Goal: Information Seeking & Learning: Compare options

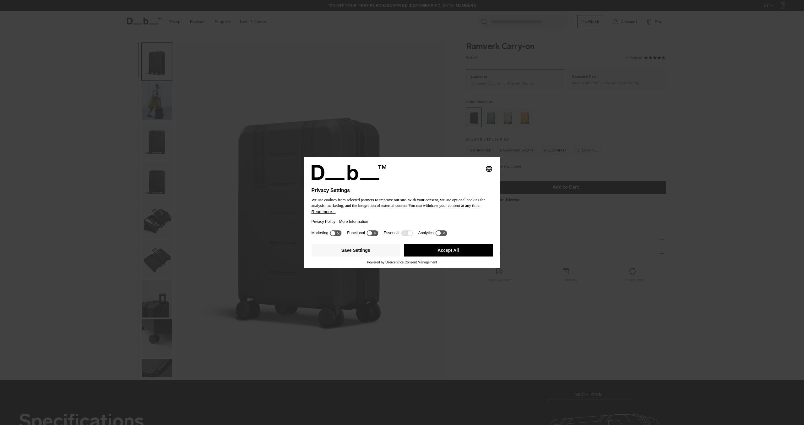
drag, startPoint x: 435, startPoint y: 255, endPoint x: 426, endPoint y: 201, distance: 54.8
click at [435, 255] on button "Accept All" at bounding box center [448, 250] width 89 height 13
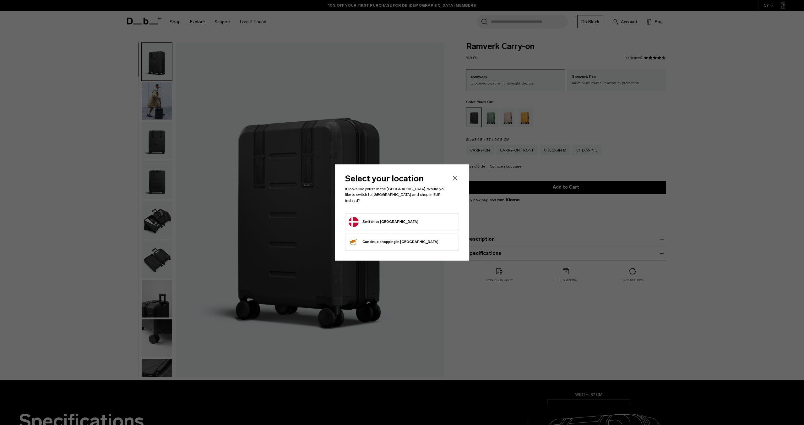
click at [457, 179] on icon "Close" at bounding box center [455, 178] width 8 height 8
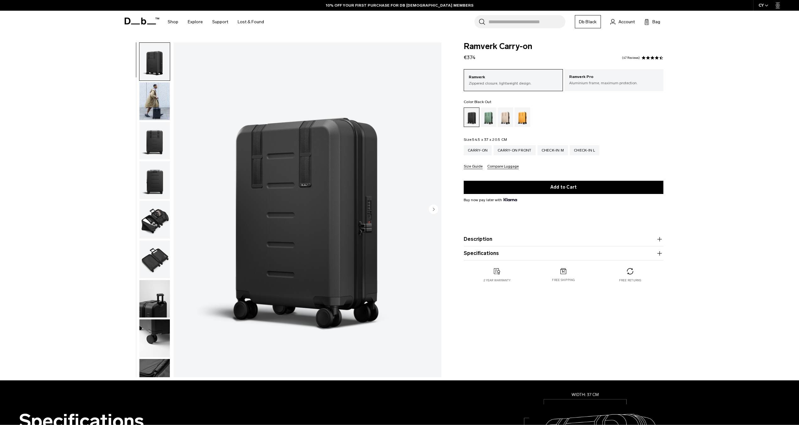
click at [350, 171] on div "Select your location It looks like you're in the Denmark. Would you like to swi…" at bounding box center [400, 212] width 134 height 96
click at [345, 183] on img "1 / 10" at bounding box center [308, 209] width 268 height 335
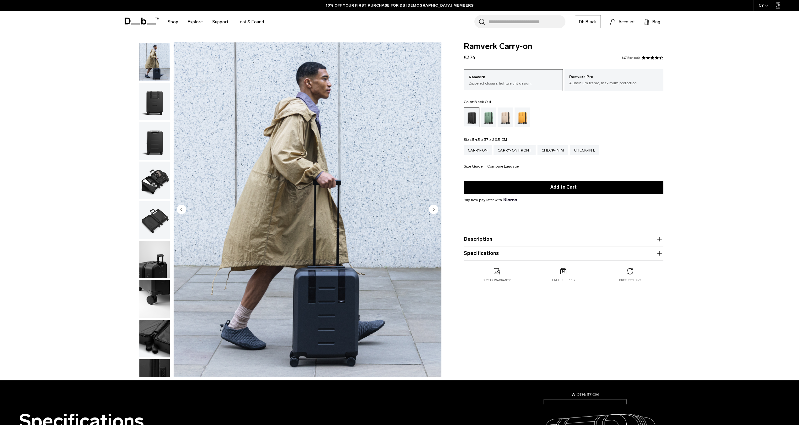
scroll to position [40, 0]
click at [435, 208] on circle "Next slide" at bounding box center [433, 208] width 9 height 9
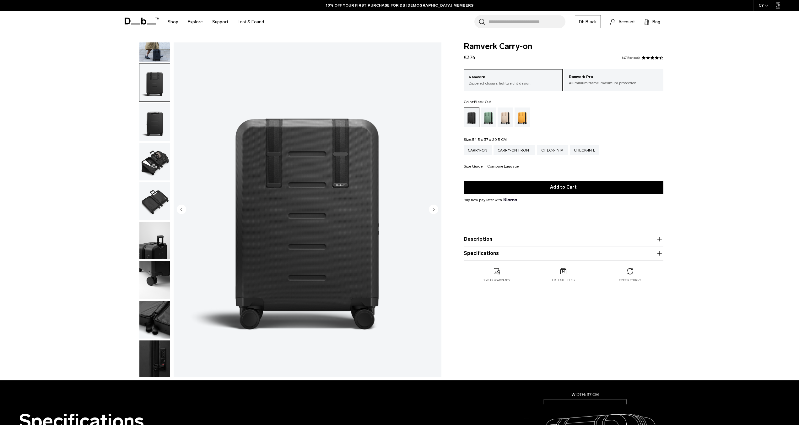
scroll to position [59, 0]
click at [435, 208] on circle "Next slide" at bounding box center [433, 208] width 9 height 9
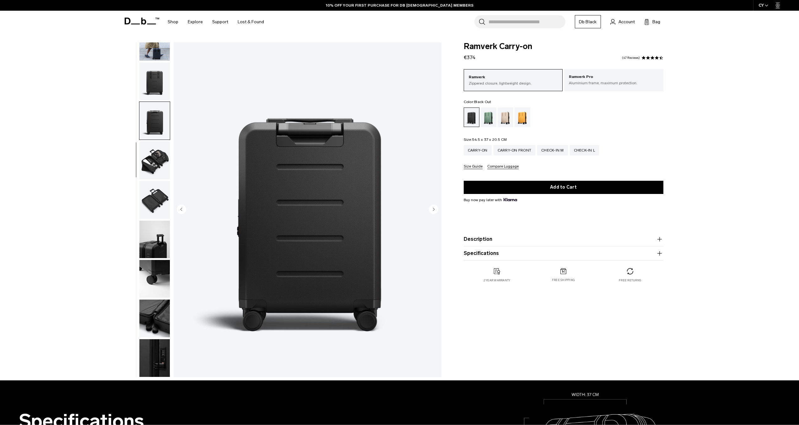
click at [435, 208] on circle "Next slide" at bounding box center [433, 208] width 9 height 9
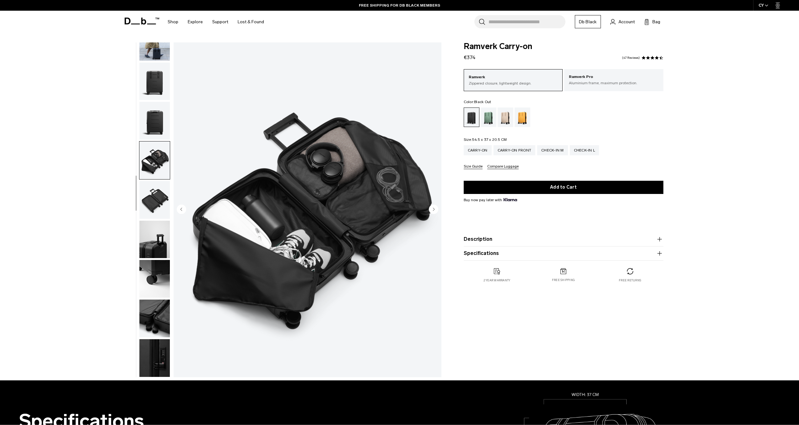
click at [435, 208] on circle "Next slide" at bounding box center [433, 208] width 9 height 9
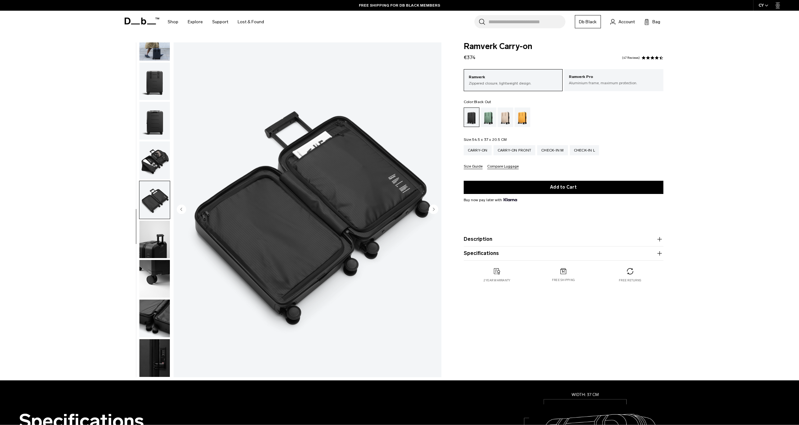
click at [435, 208] on circle "Next slide" at bounding box center [433, 208] width 9 height 9
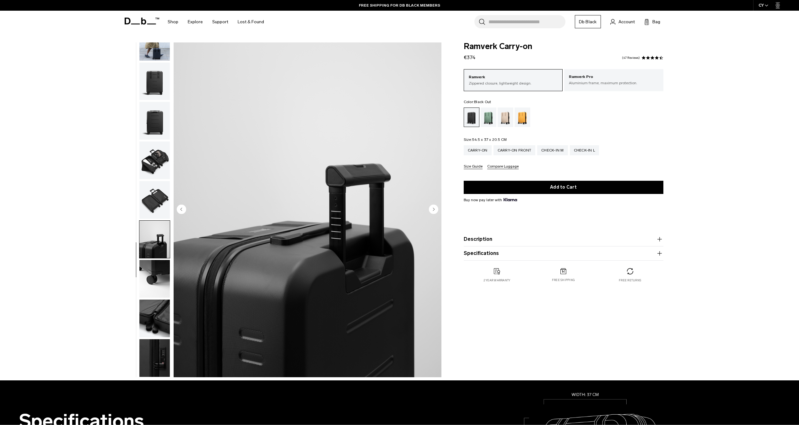
click at [435, 208] on circle "Next slide" at bounding box center [433, 208] width 9 height 9
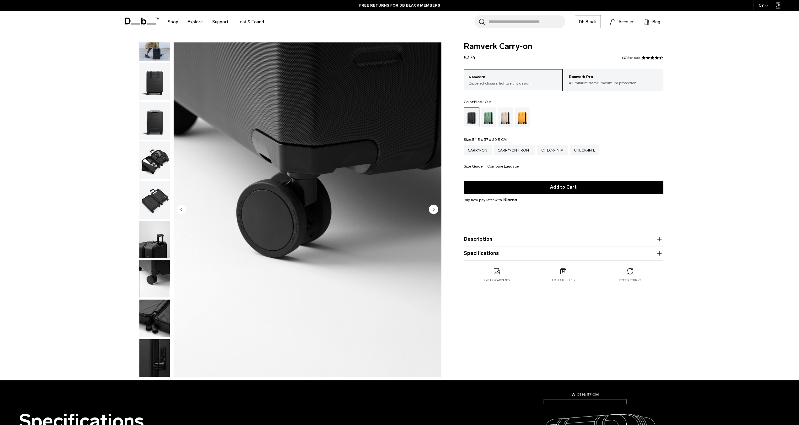
click at [181, 204] on circle "Previous slide" at bounding box center [181, 208] width 9 height 9
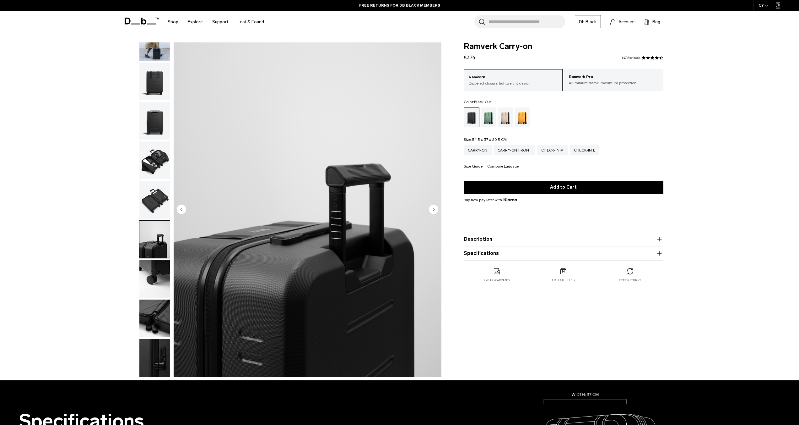
click at [434, 208] on circle "Next slide" at bounding box center [433, 208] width 9 height 9
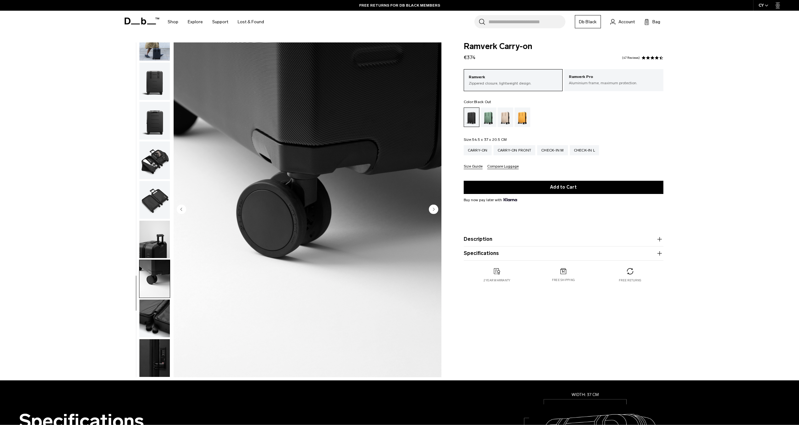
click at [433, 208] on icon "Next slide" at bounding box center [433, 208] width 9 height 9
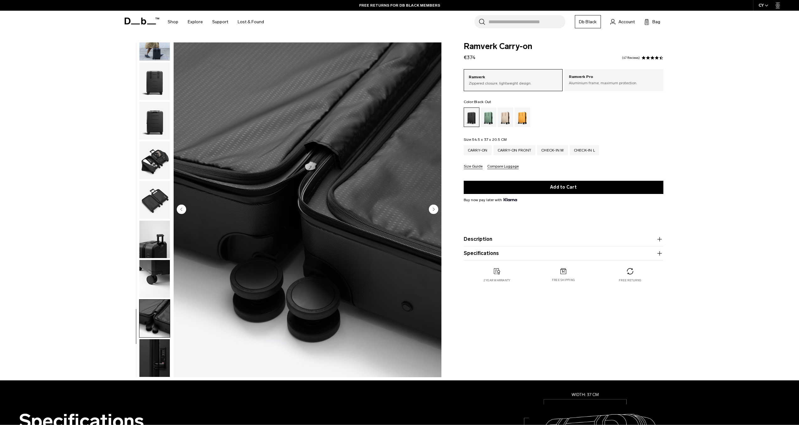
click at [433, 208] on icon "Next slide" at bounding box center [434, 209] width 2 height 3
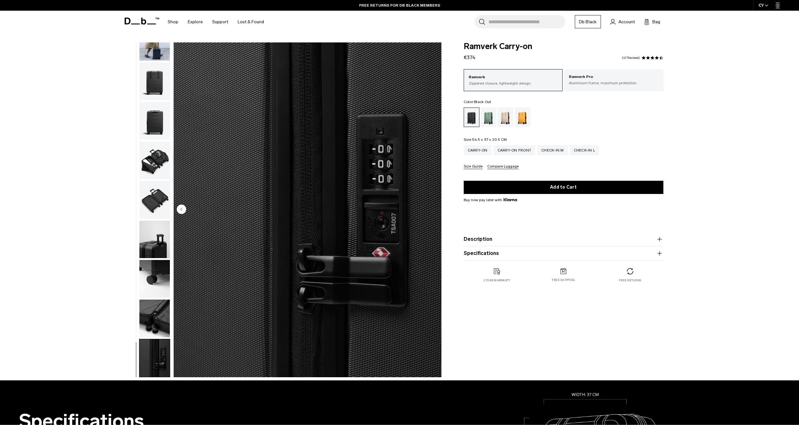
click at [433, 208] on img "10 / 10" at bounding box center [308, 209] width 268 height 335
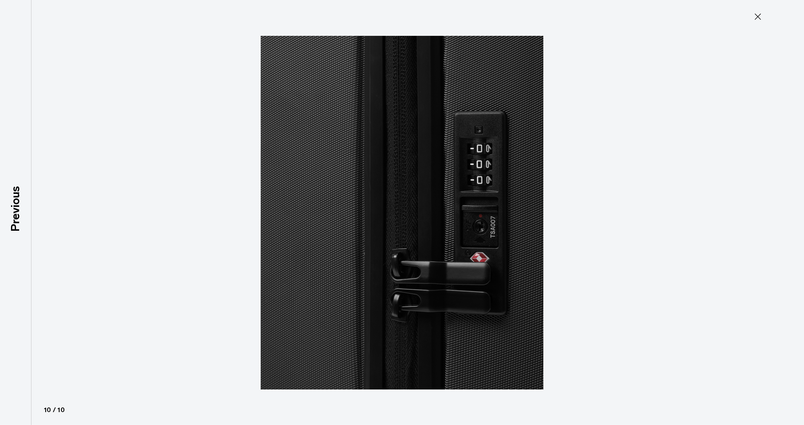
click at [433, 208] on img at bounding box center [402, 212] width 283 height 425
click at [756, 19] on icon at bounding box center [758, 17] width 10 height 10
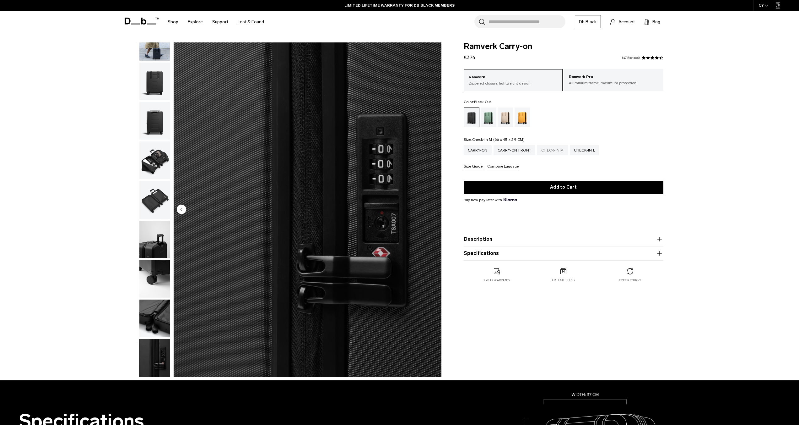
click at [552, 150] on div "Check-in M" at bounding box center [552, 150] width 31 height 10
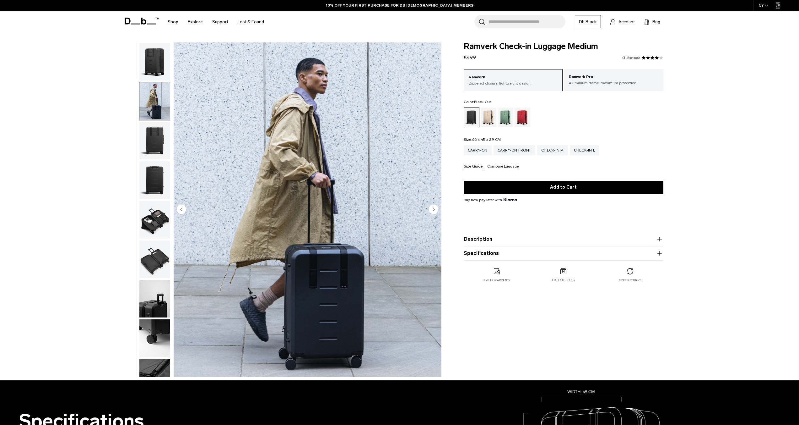
scroll to position [40, 0]
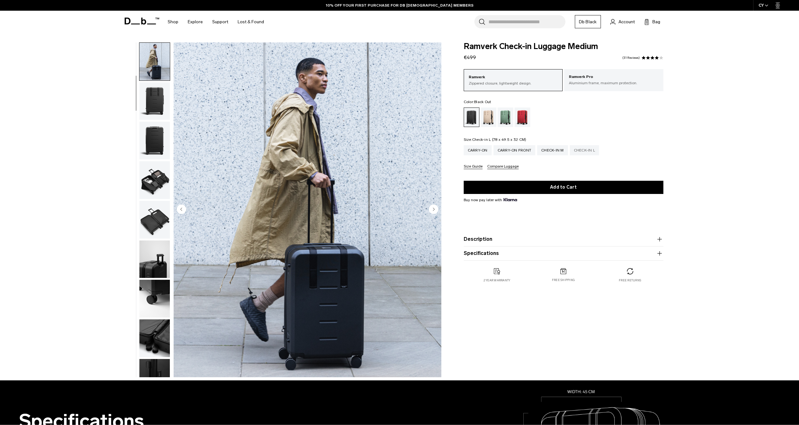
click at [579, 150] on div "Check-in L" at bounding box center [585, 150] width 30 height 10
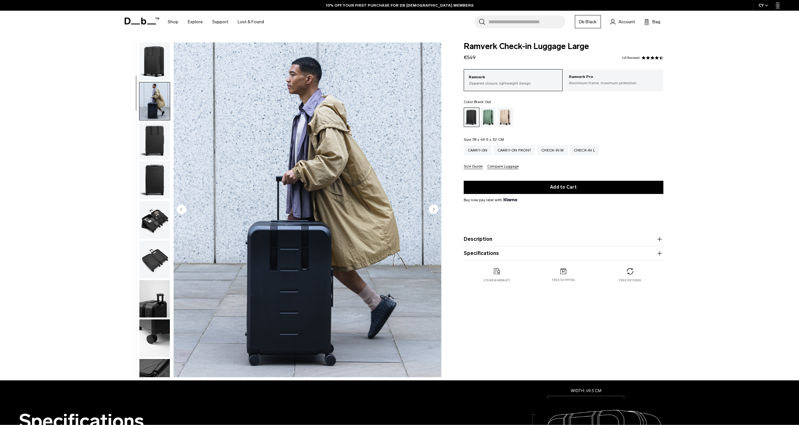
scroll to position [40, 0]
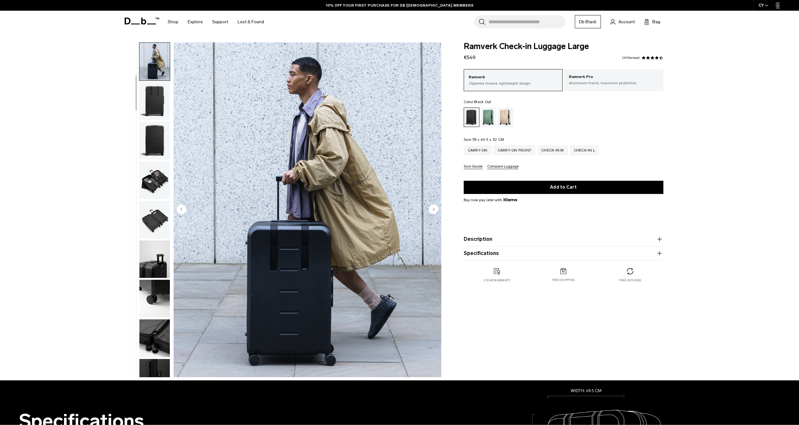
click at [540, 239] on button "Description" at bounding box center [564, 239] width 200 height 8
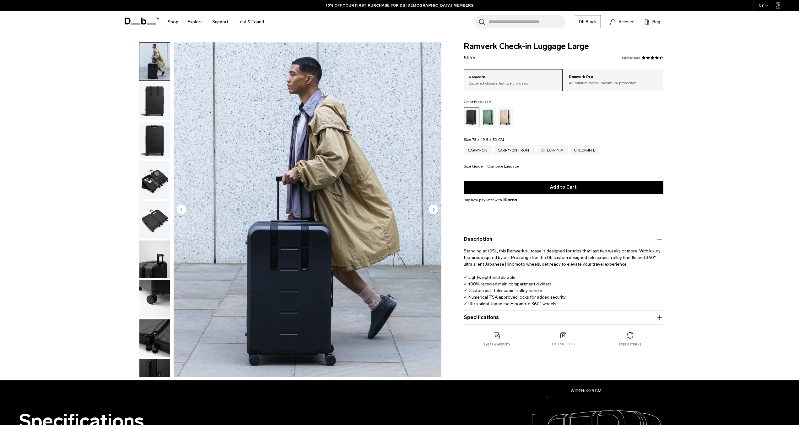
scroll to position [84, 0]
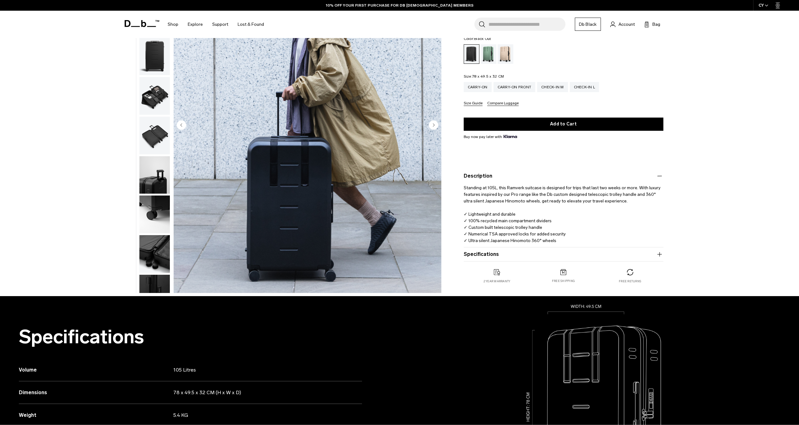
click at [561, 257] on button "Specifications" at bounding box center [564, 254] width 200 height 8
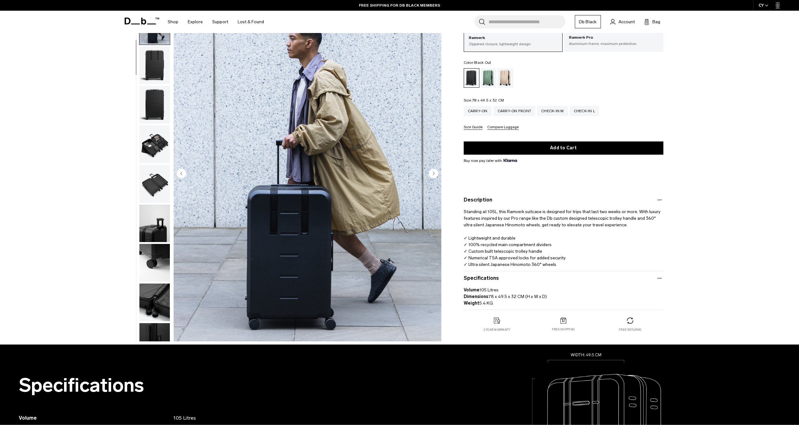
scroll to position [36, 0]
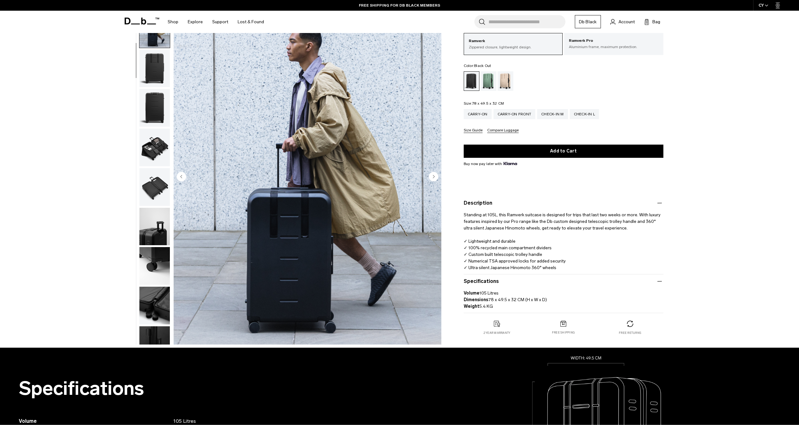
click at [547, 108] on fieldset "Size: 78 x 49.5 x 32 CM Out of stock Carry-on Carry-on Front Check-in M Check-i…" at bounding box center [564, 116] width 200 height 31
click at [548, 118] on div "Check-in M" at bounding box center [552, 114] width 31 height 10
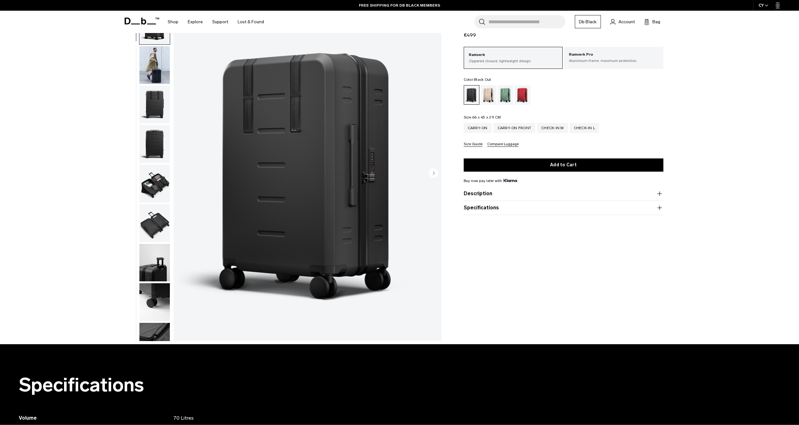
scroll to position [32, 0]
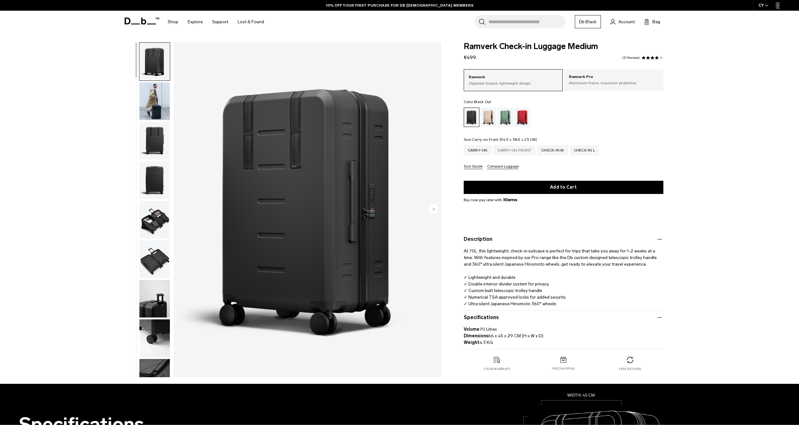
click at [528, 150] on div "Carry-on Front" at bounding box center [515, 150] width 42 height 10
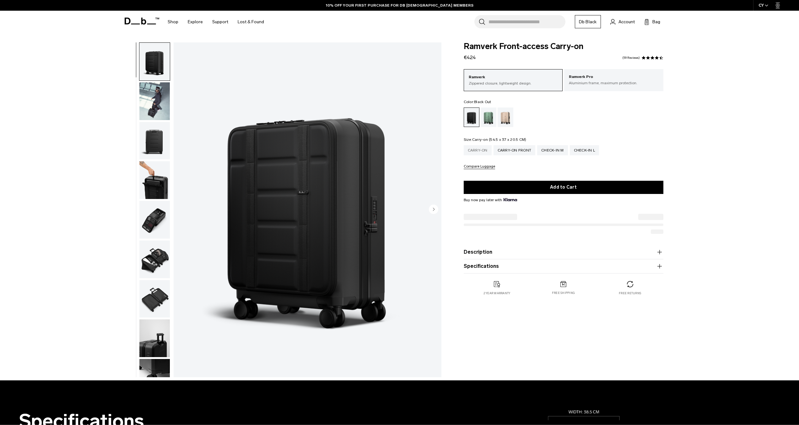
click at [474, 152] on div "Carry-on" at bounding box center [478, 150] width 28 height 10
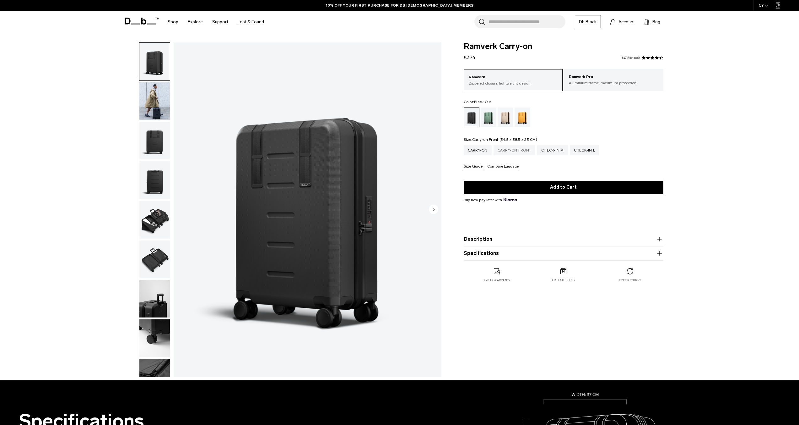
click at [514, 148] on div "Carry-on Front" at bounding box center [515, 150] width 42 height 10
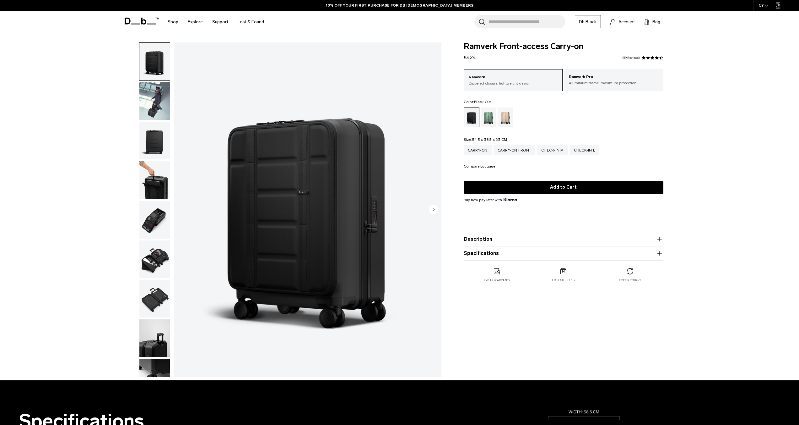
click at [437, 210] on circle "Next slide" at bounding box center [433, 208] width 9 height 9
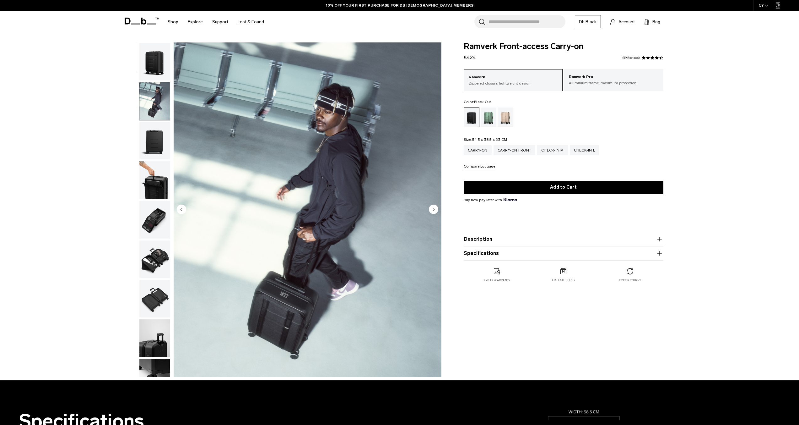
scroll to position [40, 0]
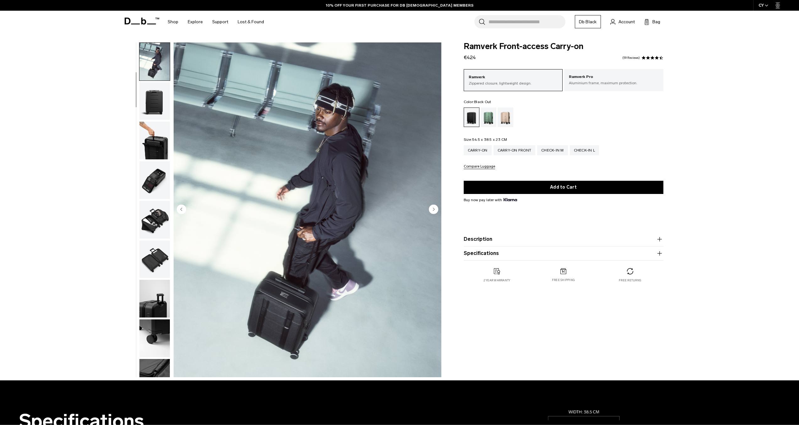
click at [434, 209] on icon "Next slide" at bounding box center [434, 209] width 2 height 3
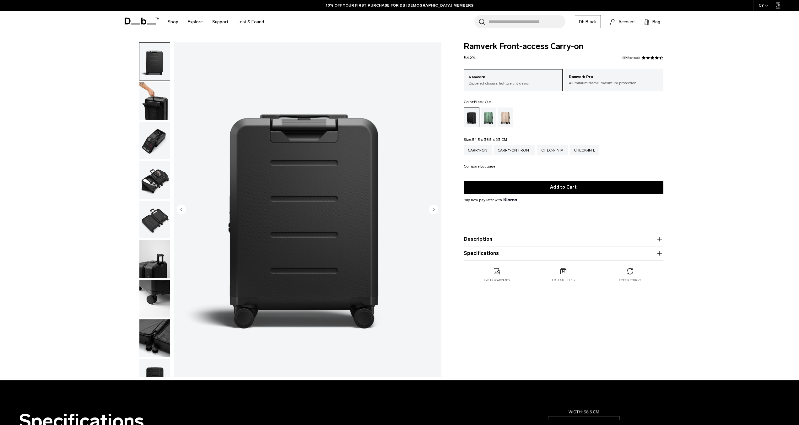
click at [434, 208] on icon "Next slide" at bounding box center [434, 209] width 2 height 3
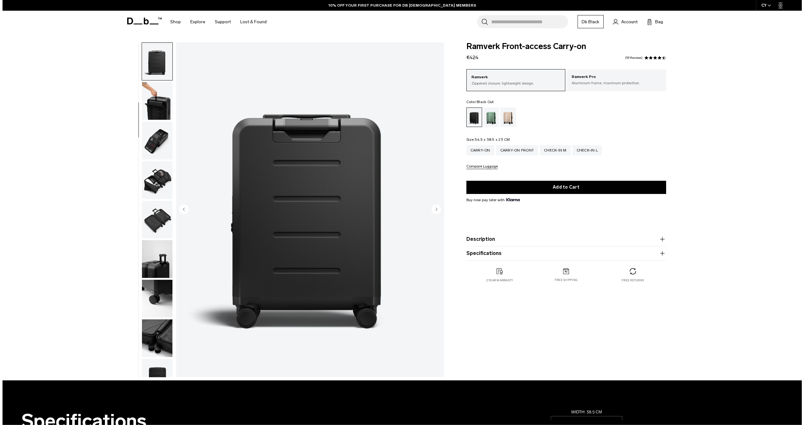
scroll to position [99, 0]
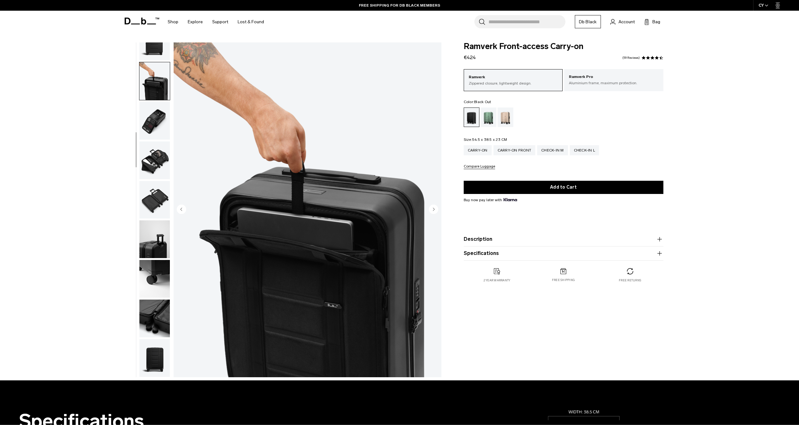
click at [435, 210] on circle "Next slide" at bounding box center [433, 208] width 9 height 9
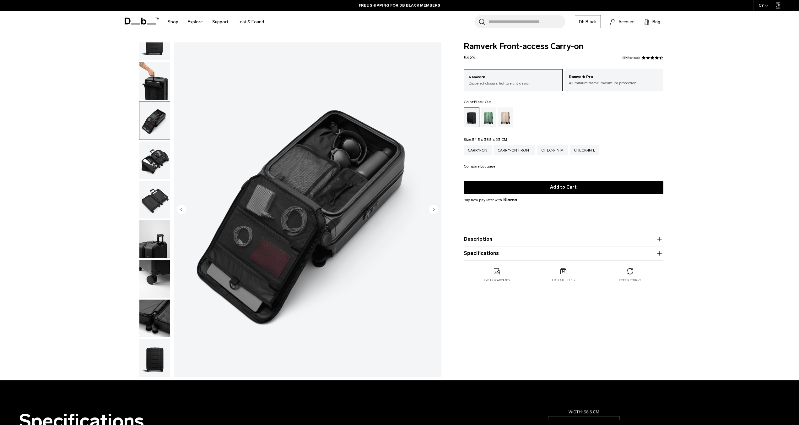
click at [435, 209] on circle "Next slide" at bounding box center [433, 208] width 9 height 9
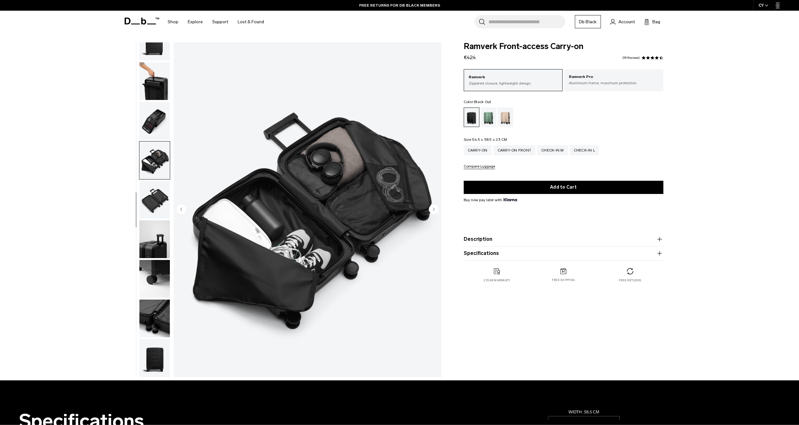
click at [435, 209] on circle "Next slide" at bounding box center [433, 208] width 9 height 9
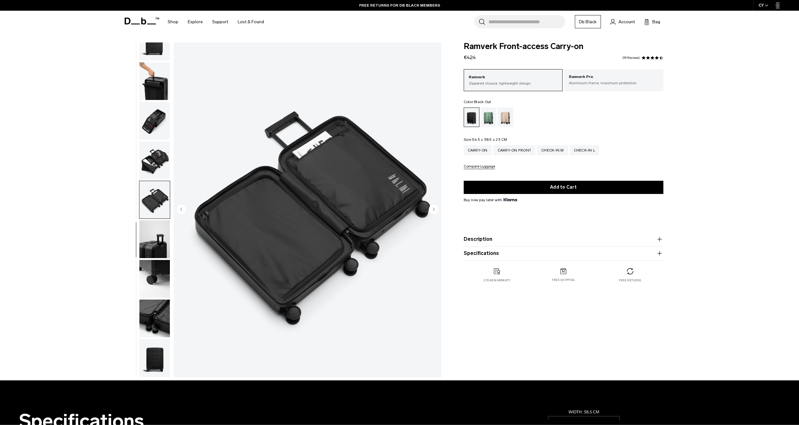
click at [436, 209] on circle "Next slide" at bounding box center [433, 208] width 9 height 9
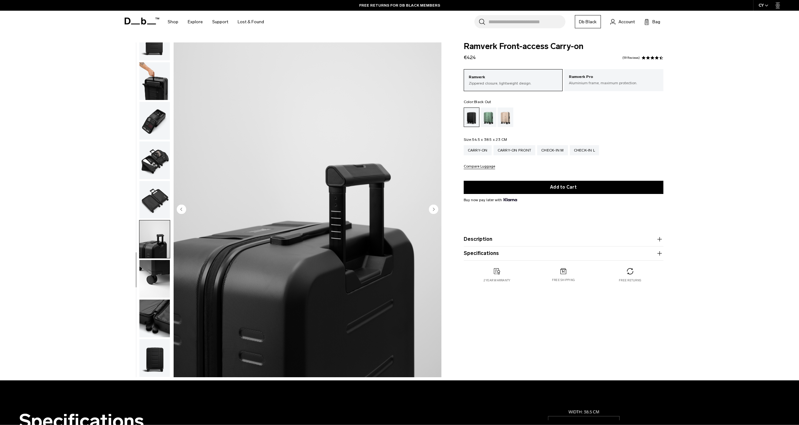
click at [436, 209] on circle "Next slide" at bounding box center [433, 208] width 9 height 9
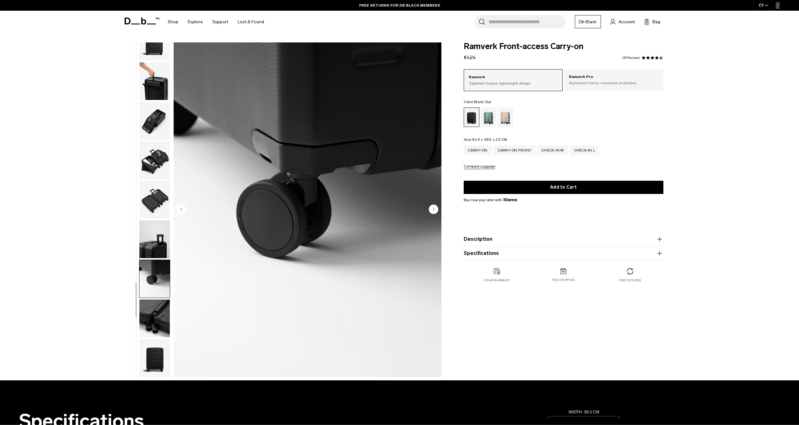
click at [436, 209] on circle "Next slide" at bounding box center [433, 208] width 9 height 9
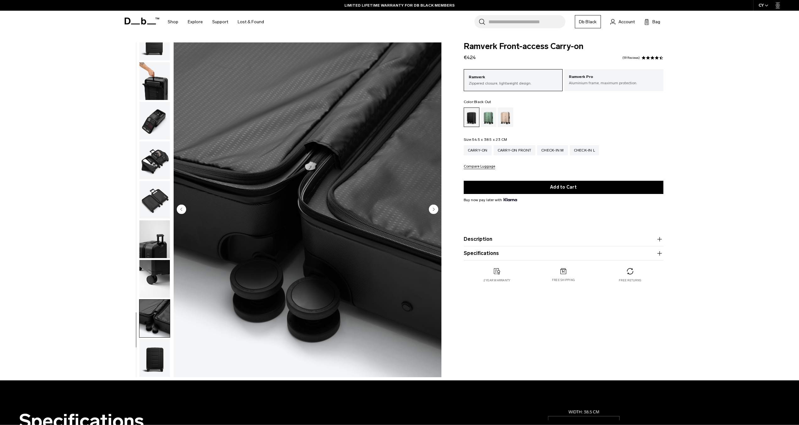
click at [482, 169] on button "Compare Luggage" at bounding box center [479, 166] width 31 height 5
